Goal: Information Seeking & Learning: Learn about a topic

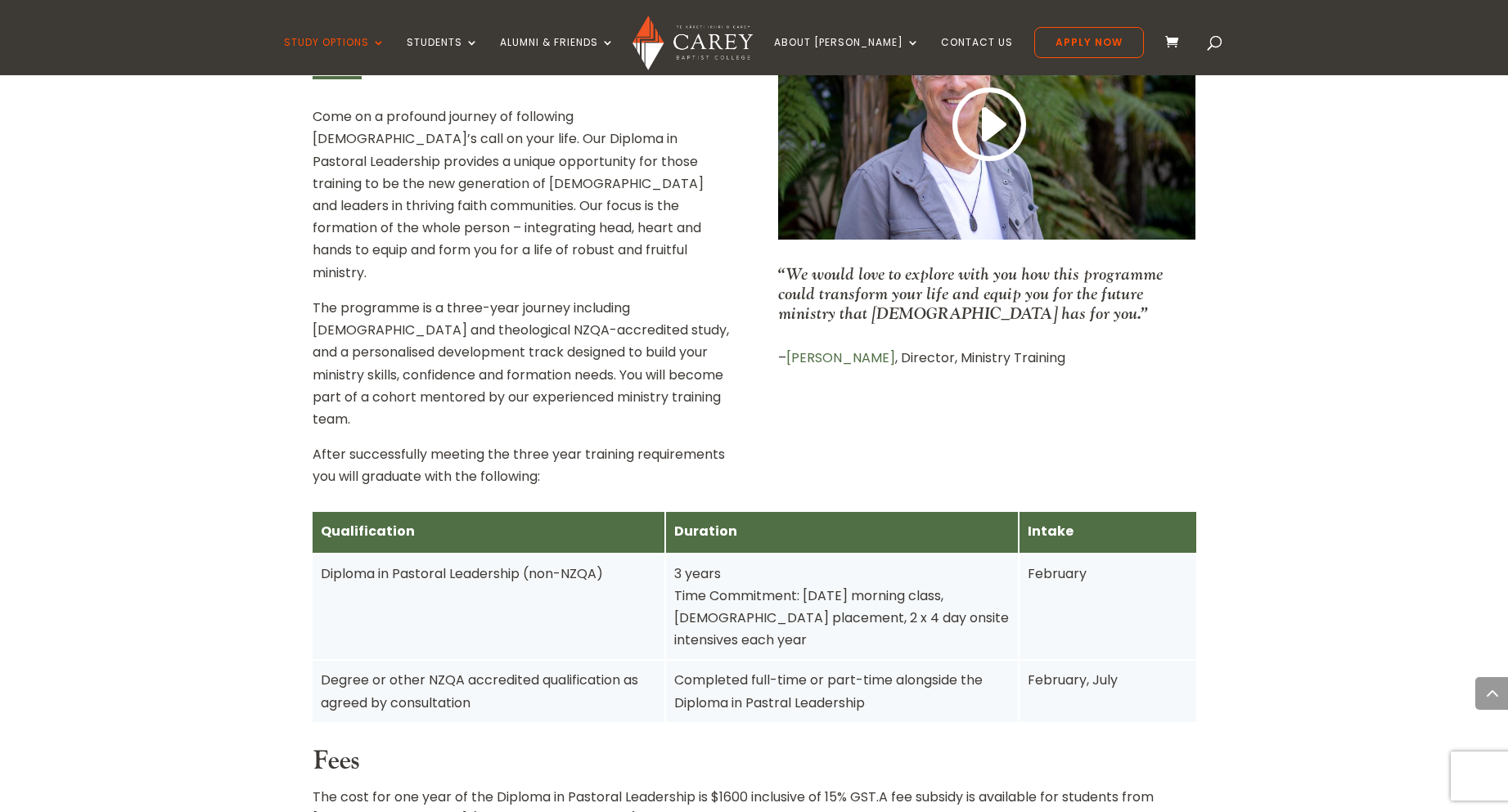
scroll to position [708, 0]
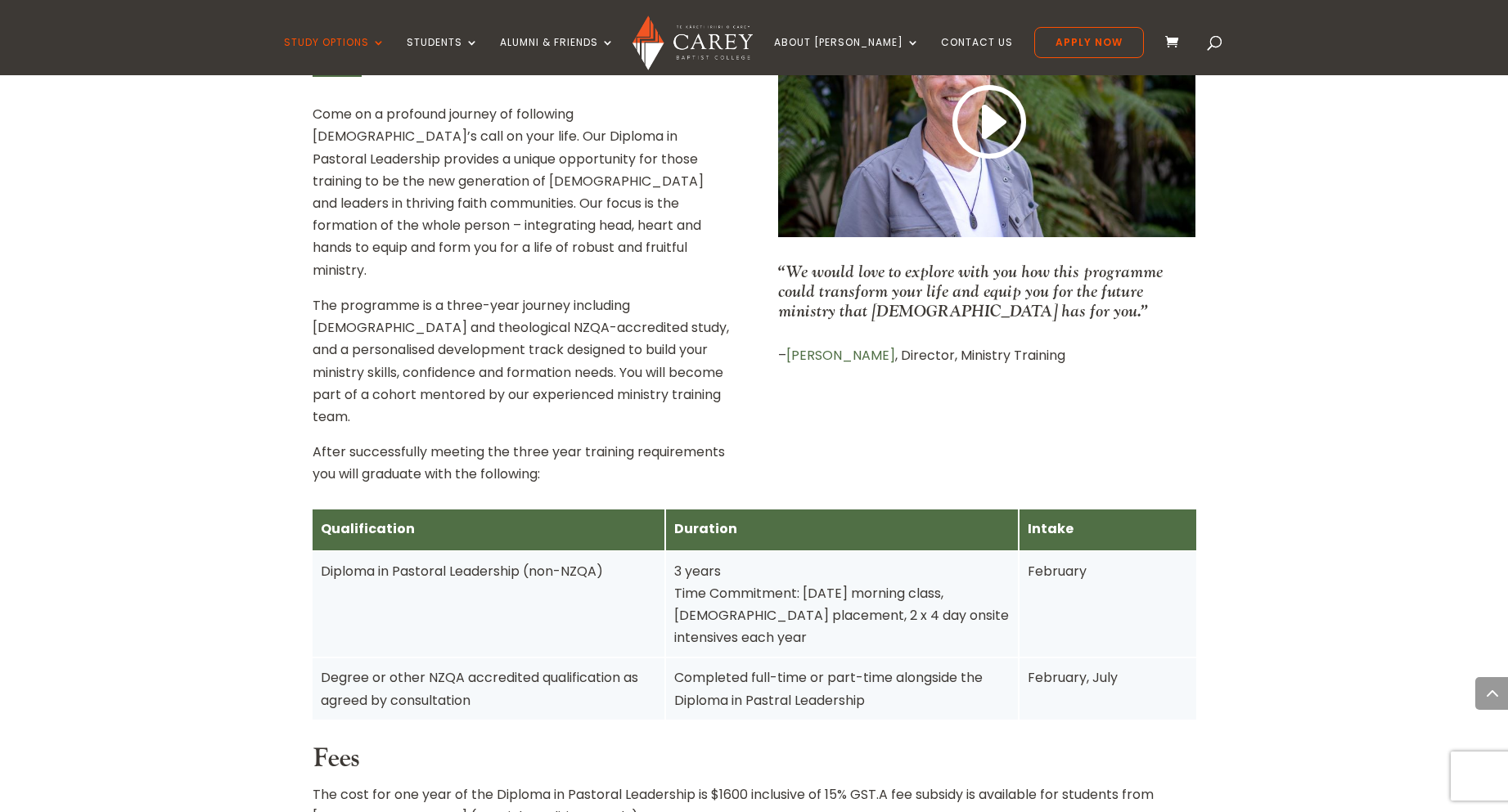
click at [707, 666] on div "Completed full-time or part-time alongside the Diploma in Pastral Leadership" at bounding box center [841, 688] width 336 height 44
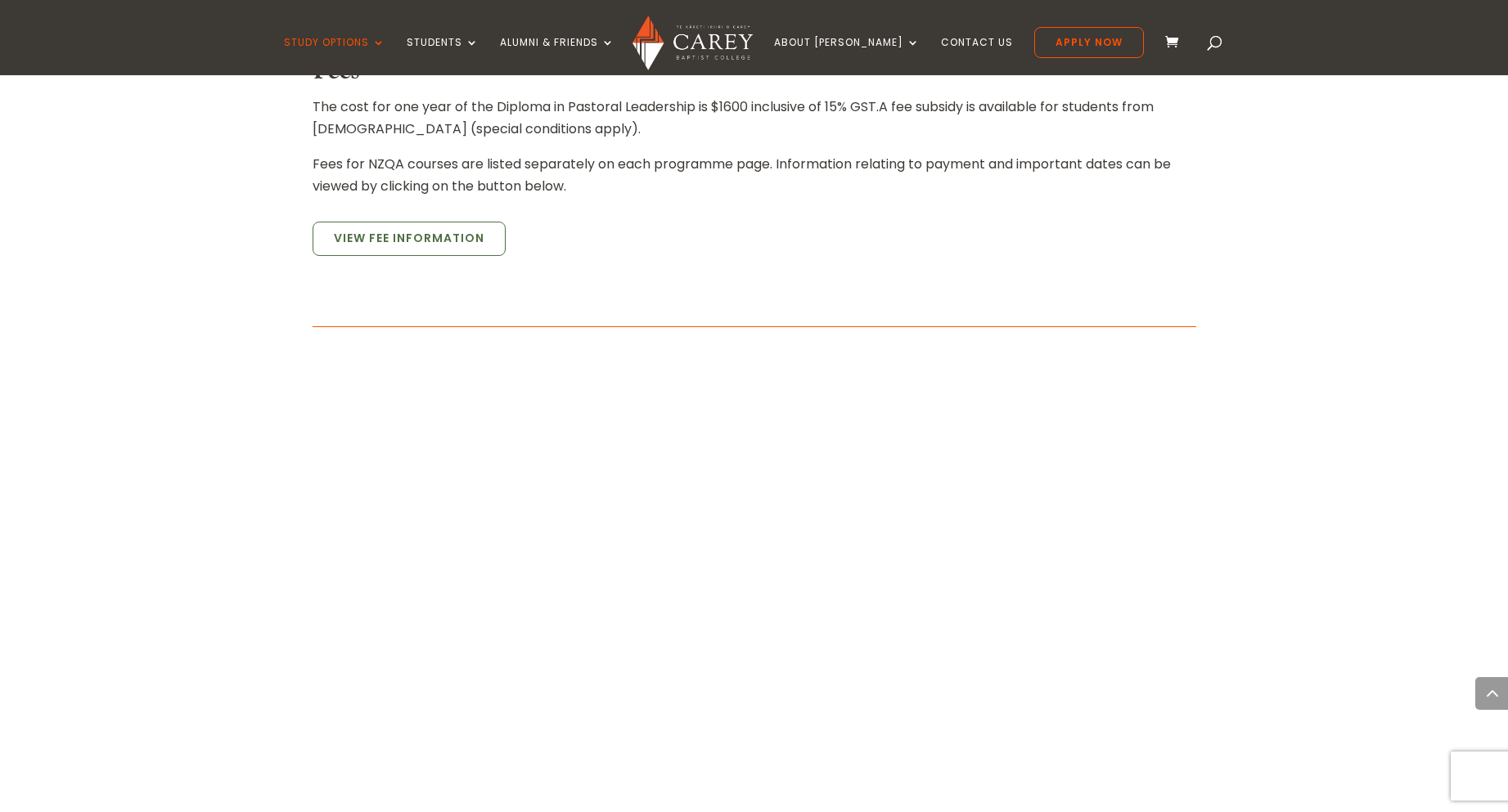
scroll to position [1391, 0]
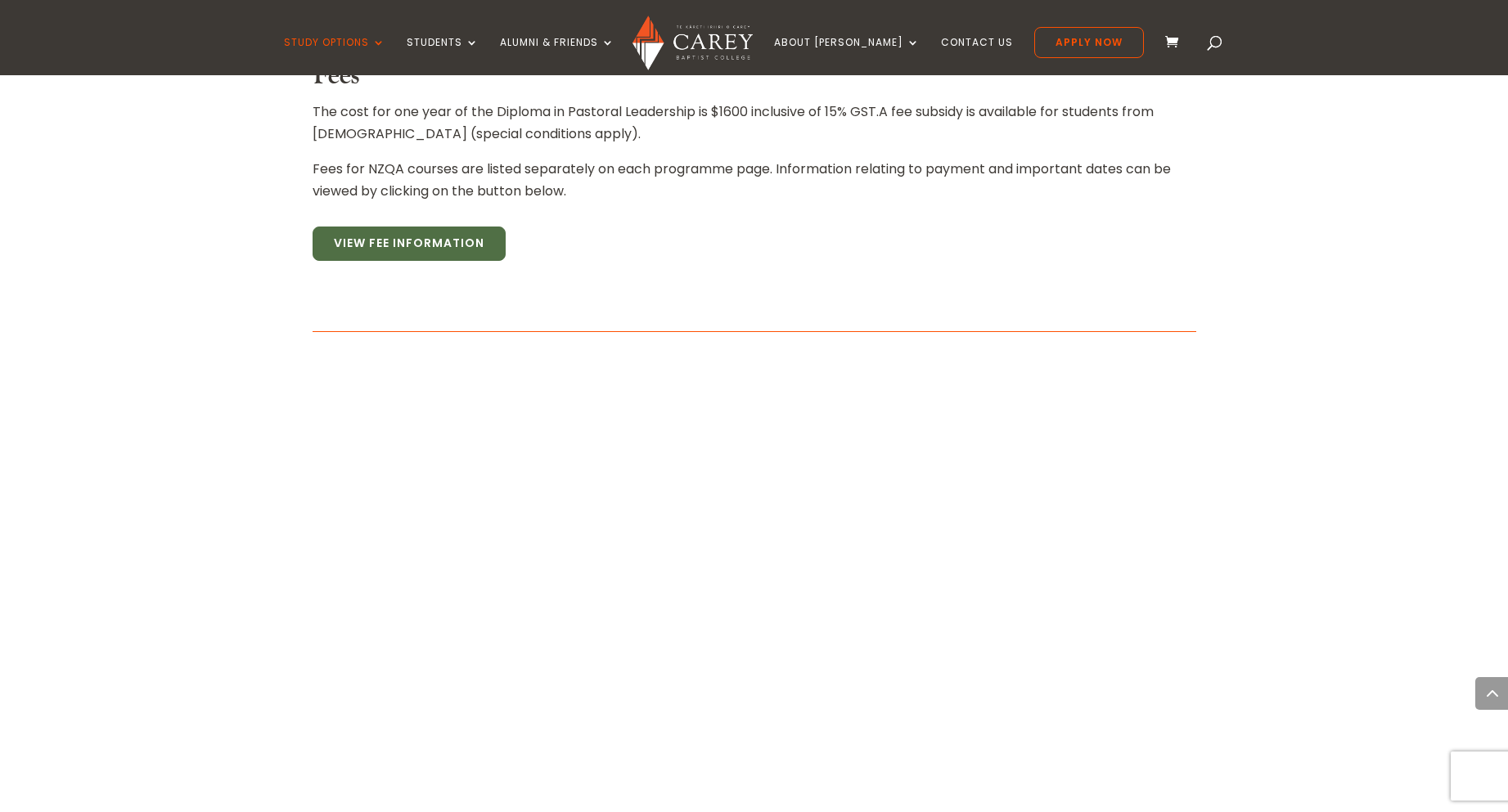
click at [410, 227] on link "View Fee Information" at bounding box center [409, 244] width 193 height 34
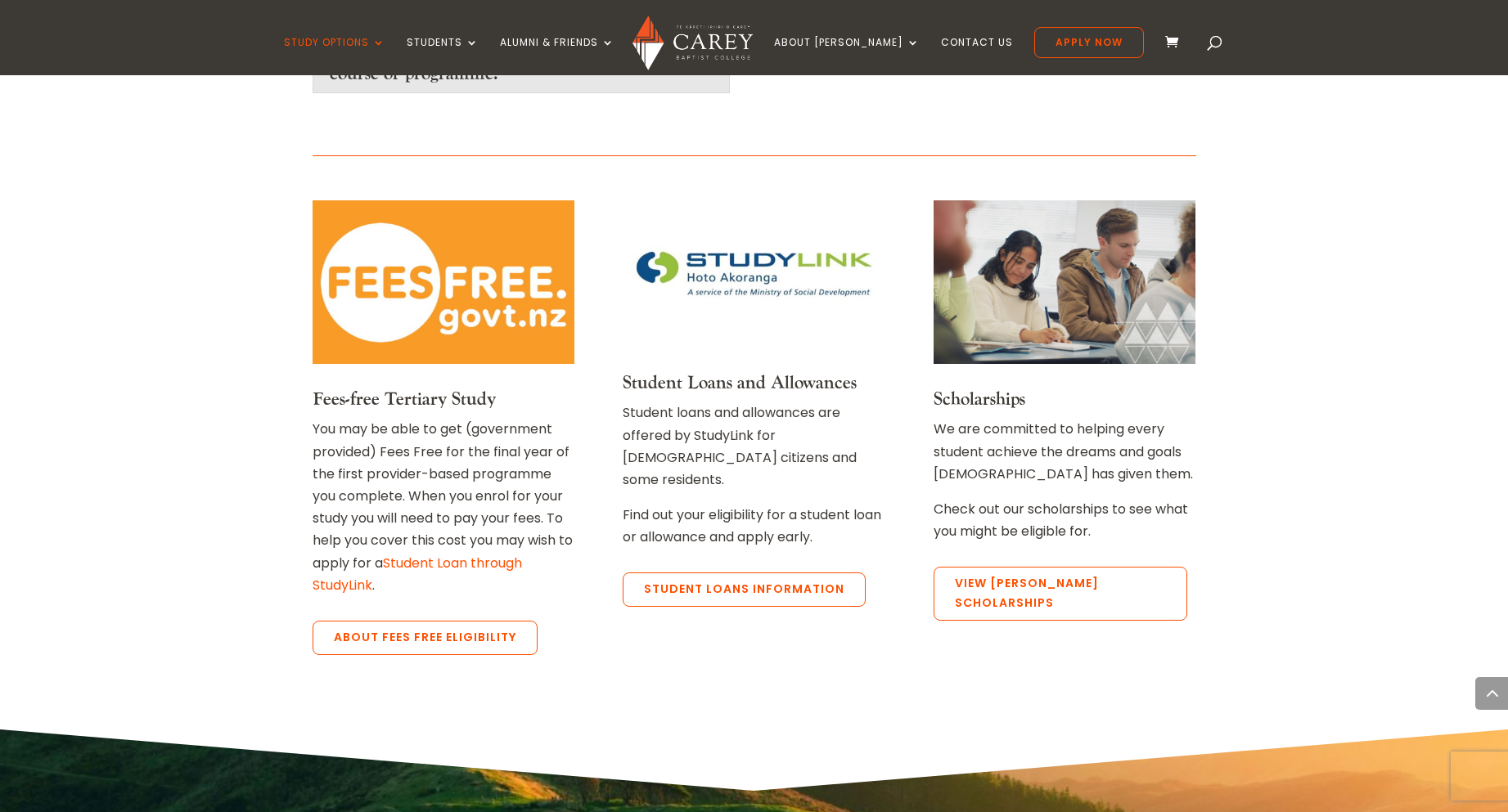
scroll to position [3191, 0]
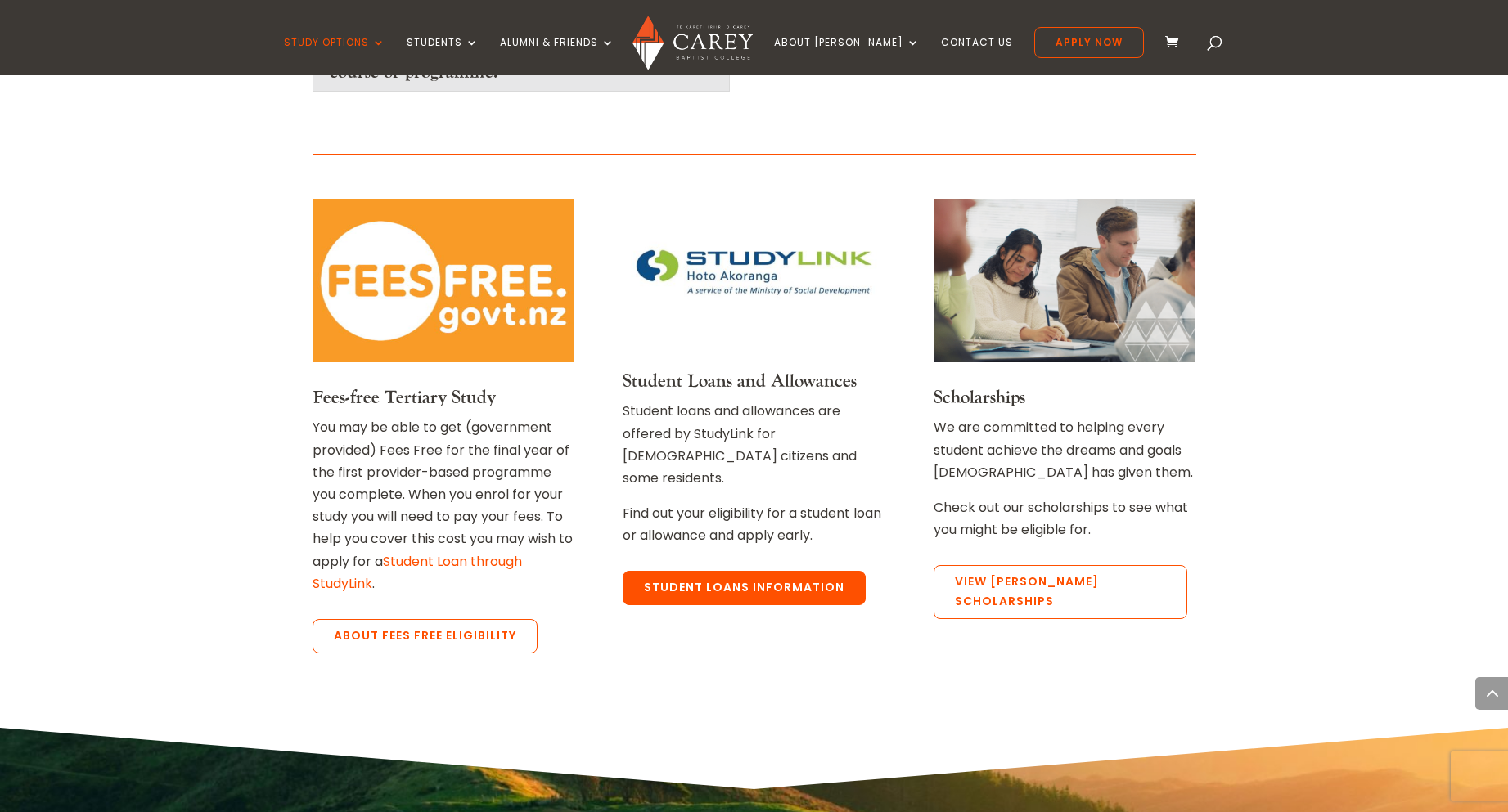
click at [732, 571] on link "Student Loans Information" at bounding box center [743, 588] width 243 height 34
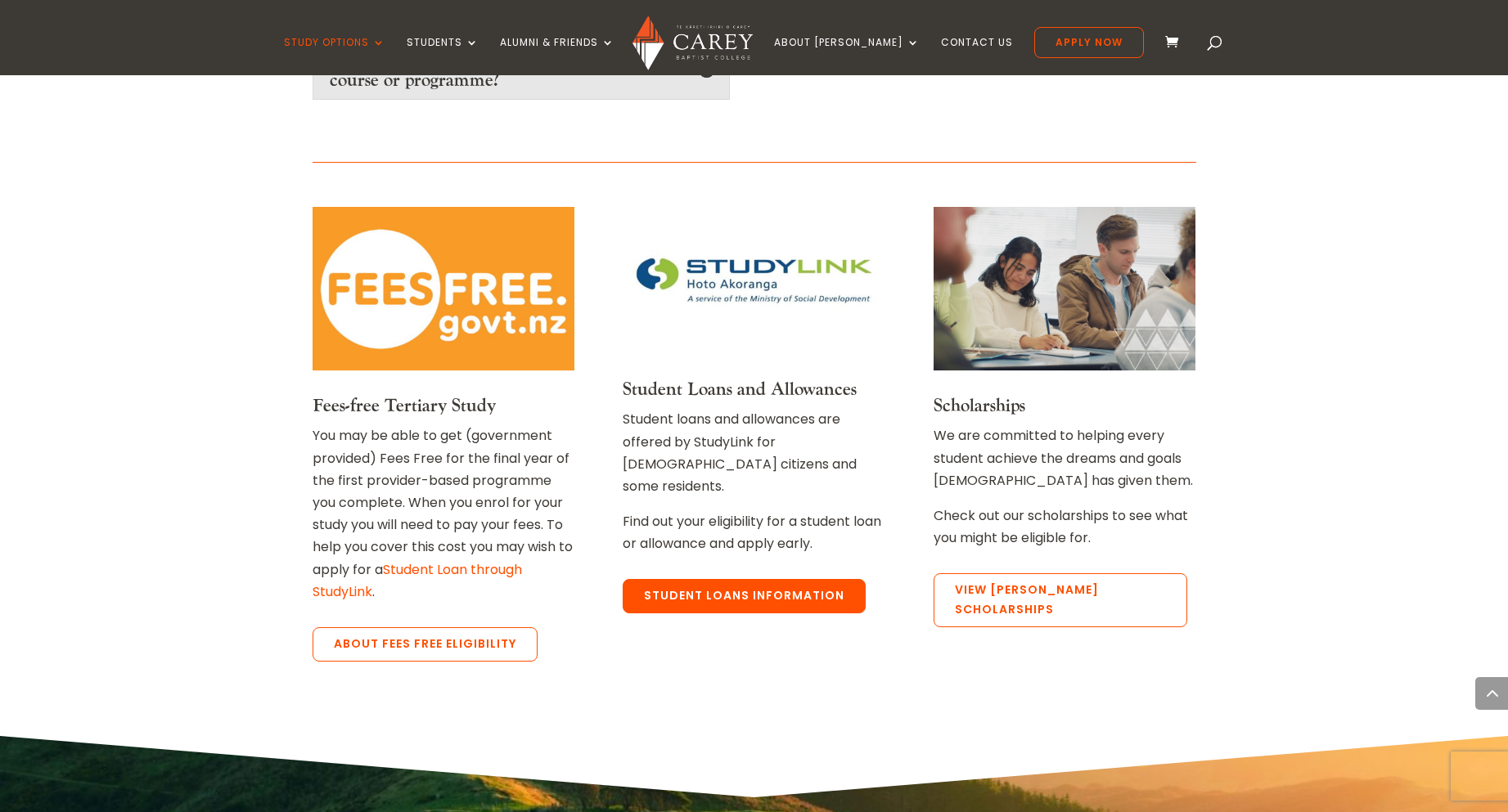
scroll to position [3171, 0]
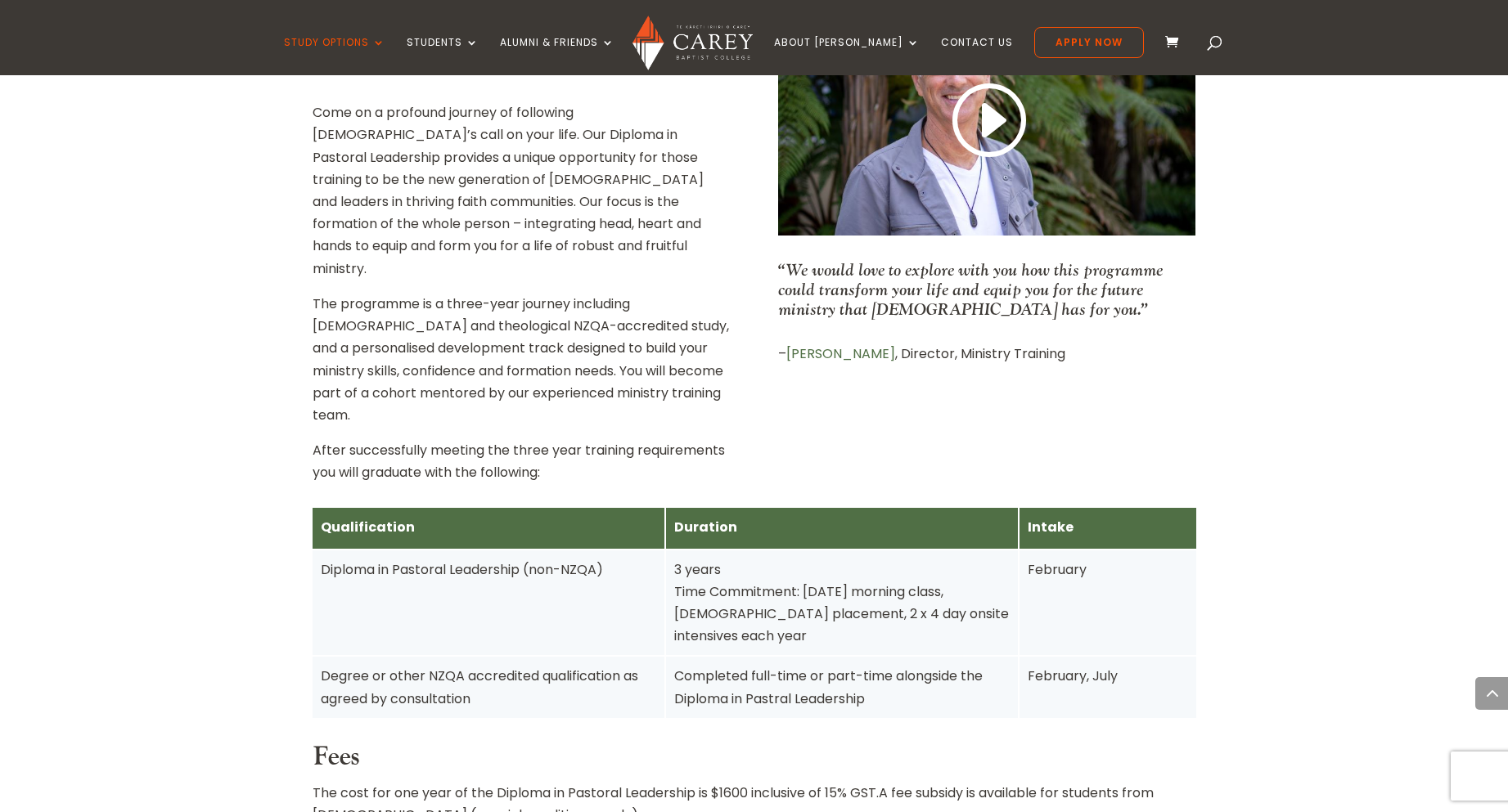
scroll to position [704, 0]
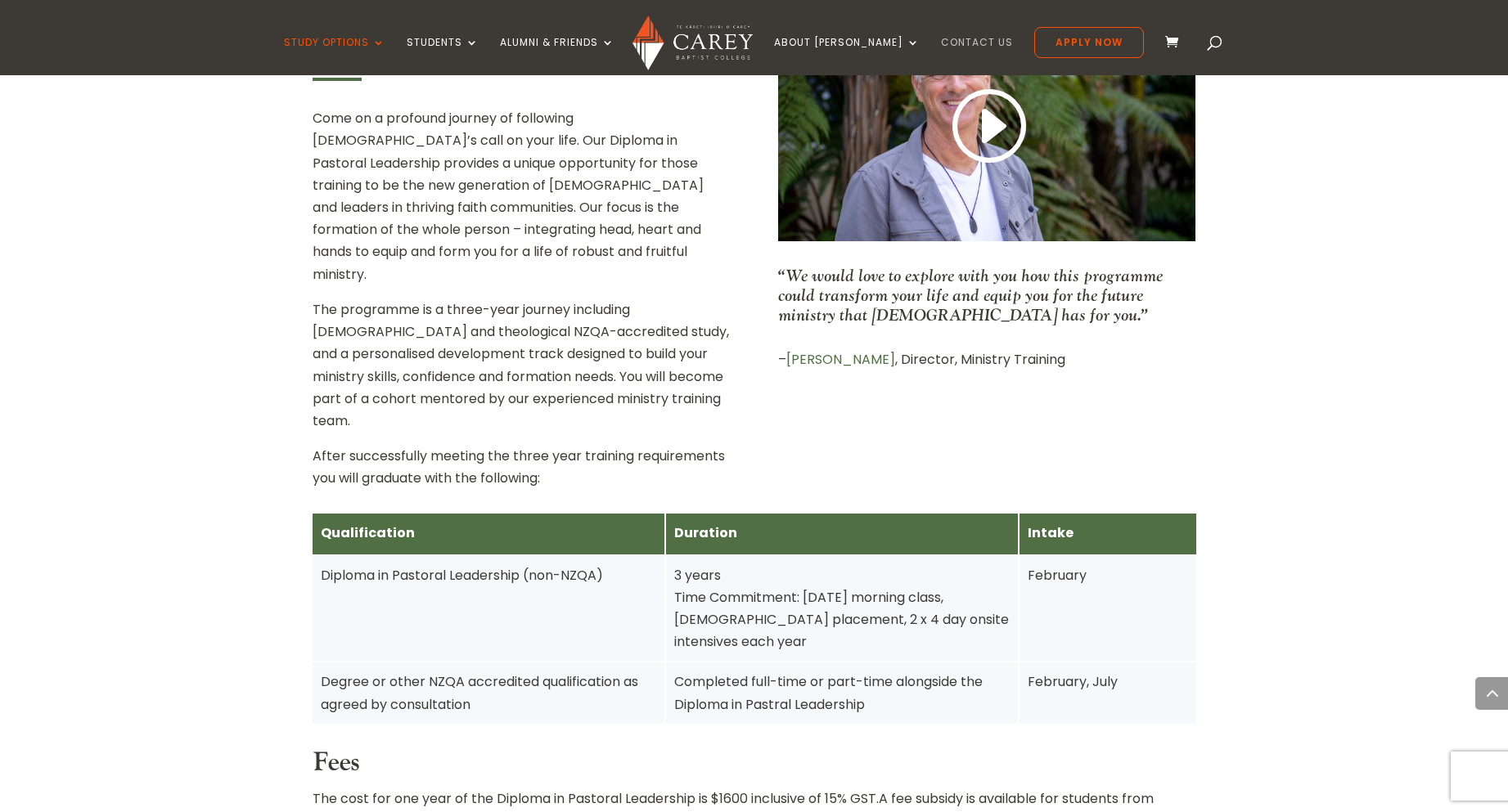
click at [956, 52] on link "Contact Us" at bounding box center [977, 56] width 72 height 39
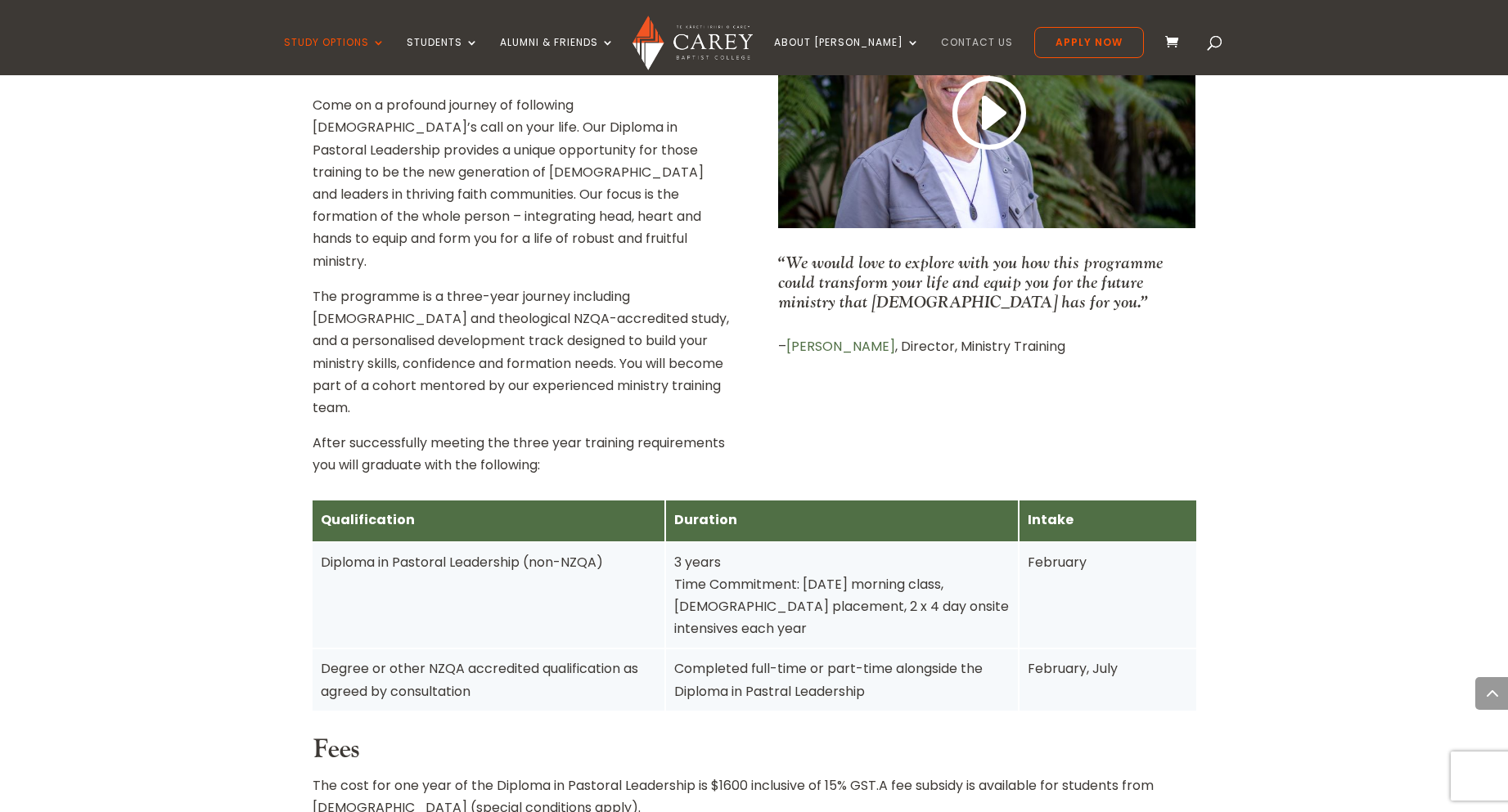
scroll to position [718, 0]
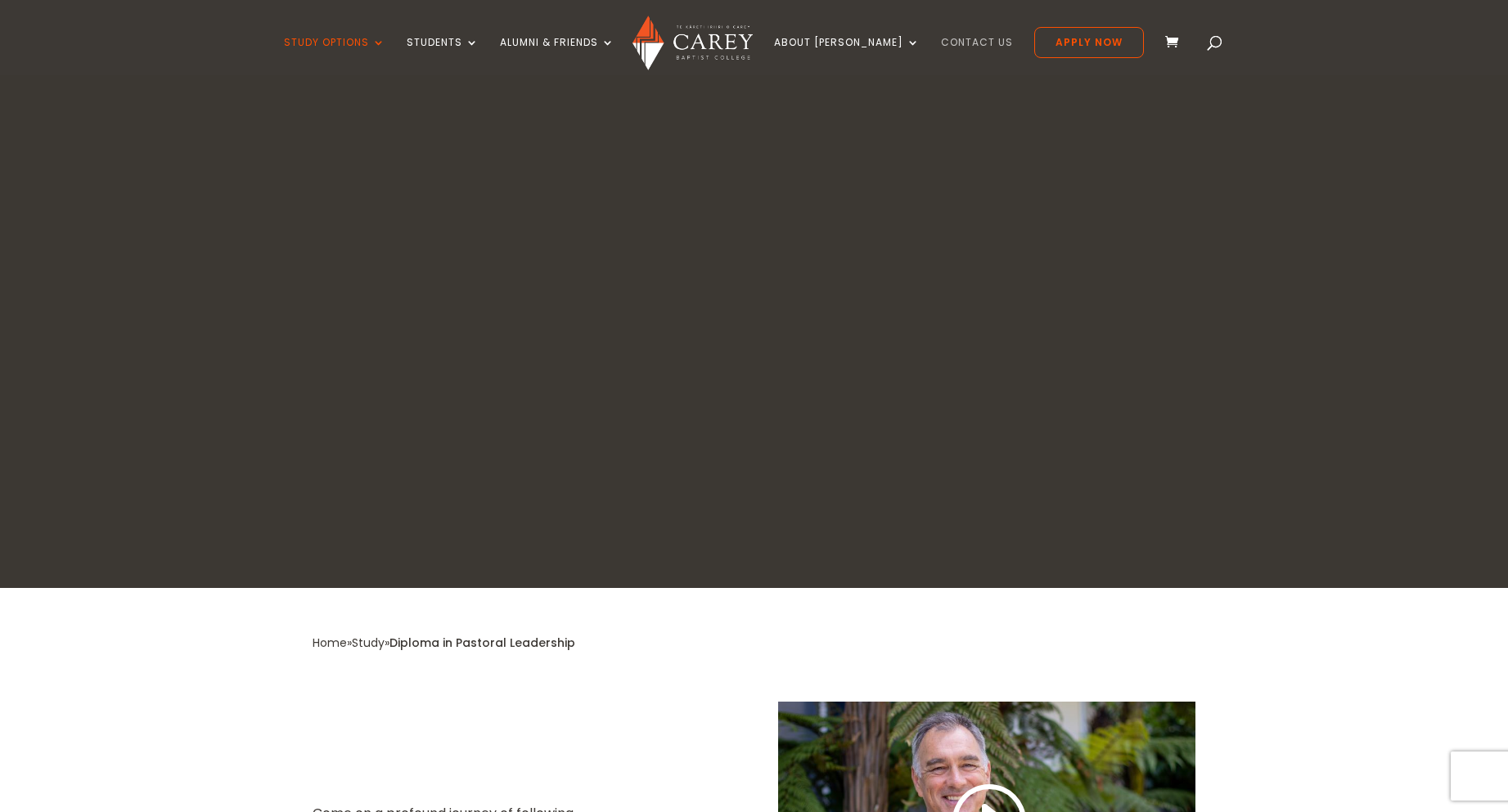
click at [948, 52] on link "Contact Us" at bounding box center [977, 56] width 72 height 39
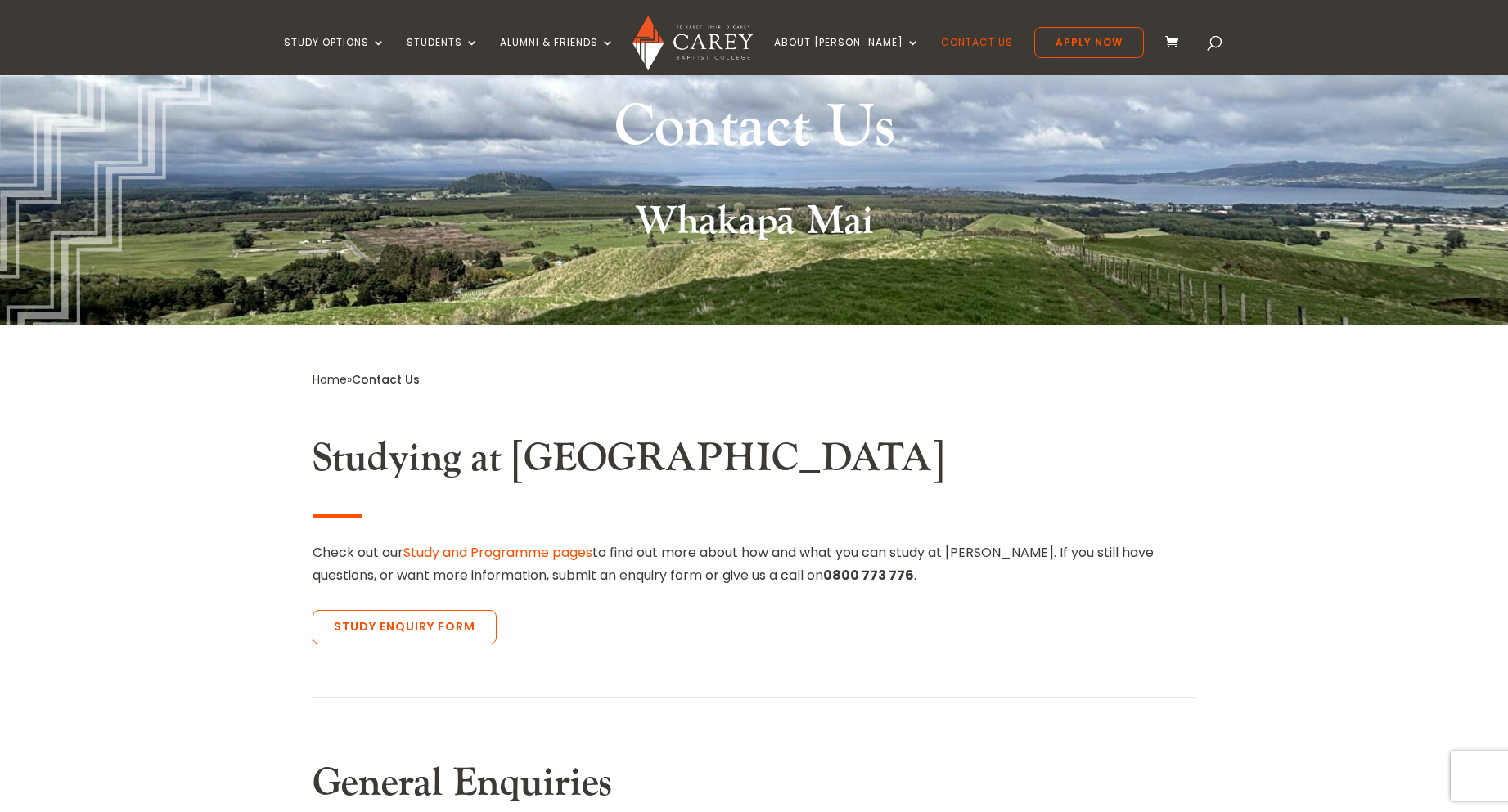
scroll to position [195, 0]
